Goal: Task Accomplishment & Management: Manage account settings

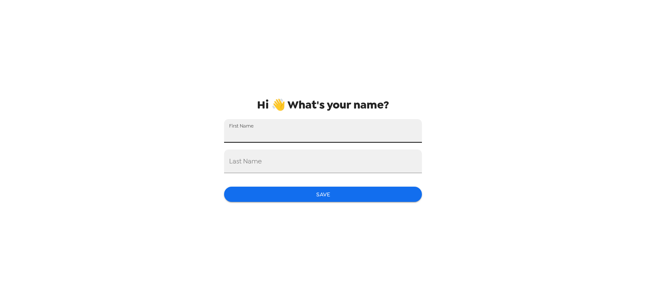
click at [323, 134] on input "First Name" at bounding box center [323, 131] width 198 height 24
type input "[PERSON_NAME]"
type input "Bell"
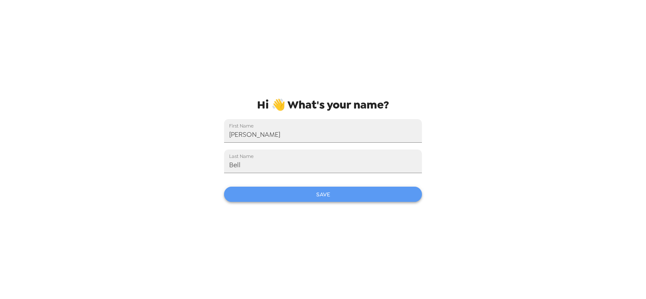
click at [323, 199] on button "Save" at bounding box center [323, 195] width 198 height 16
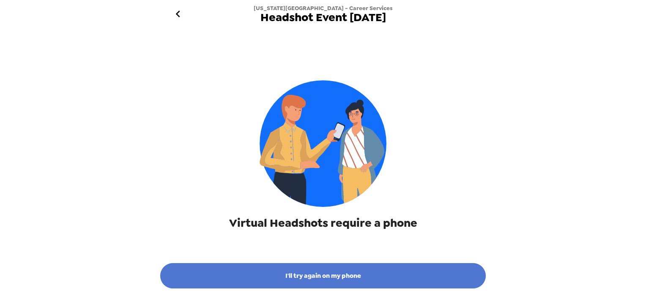
click at [328, 264] on button "I'll try again on my phone" at bounding box center [323, 276] width 326 height 25
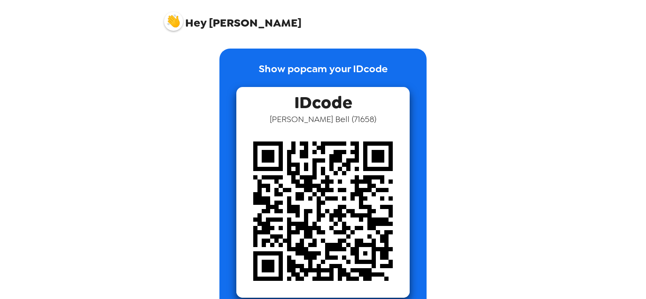
scroll to position [24, 0]
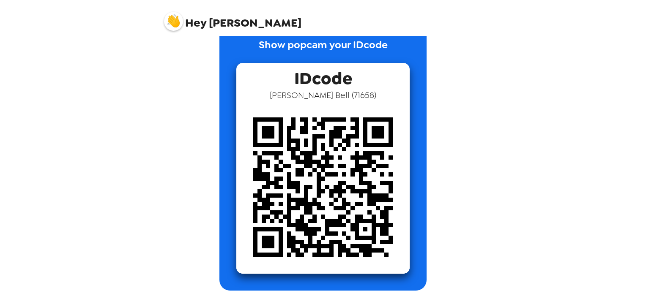
click at [337, 176] on img at bounding box center [322, 187] width 173 height 173
drag, startPoint x: 337, startPoint y: 176, endPoint x: 298, endPoint y: 93, distance: 91.2
click at [298, 93] on span "Louisa Bell ( 71658 )" at bounding box center [323, 95] width 107 height 11
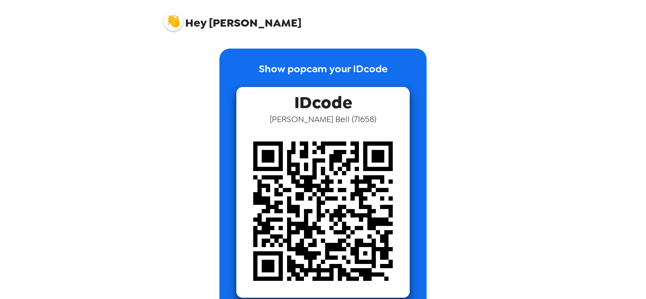
scroll to position [0, 0]
click at [319, 127] on img at bounding box center [322, 211] width 173 height 173
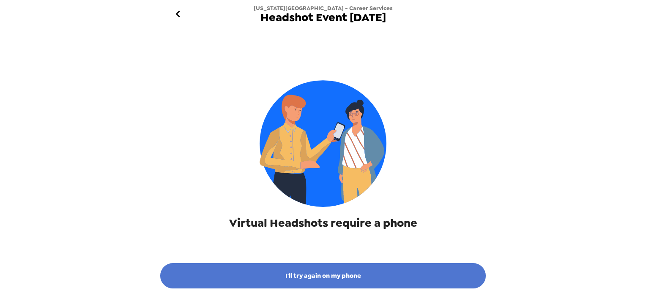
click at [330, 278] on button "I'll try again on my phone" at bounding box center [323, 276] width 326 height 25
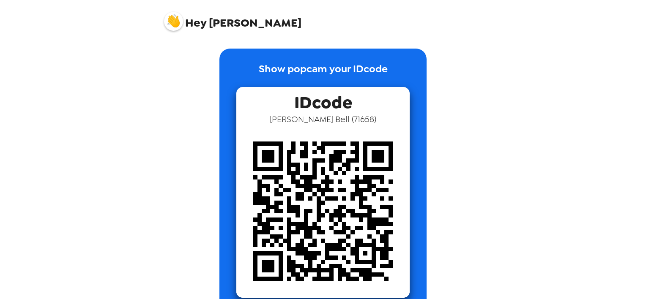
scroll to position [24, 0]
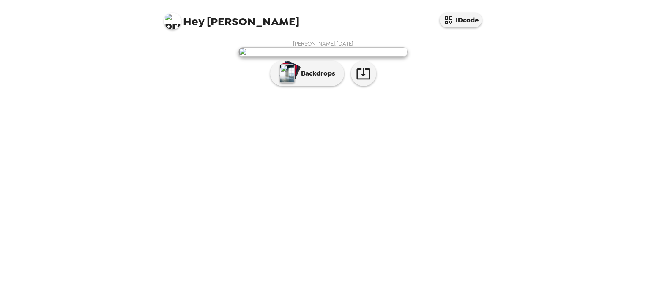
scroll to position [20, 0]
click at [361, 81] on icon "button" at bounding box center [363, 73] width 15 height 15
click at [620, 70] on div "Hey Louisa IDcode Louisa Bell , 09-04-2025 Backdrops" at bounding box center [323, 149] width 646 height 299
